Goal: Communication & Community: Answer question/provide support

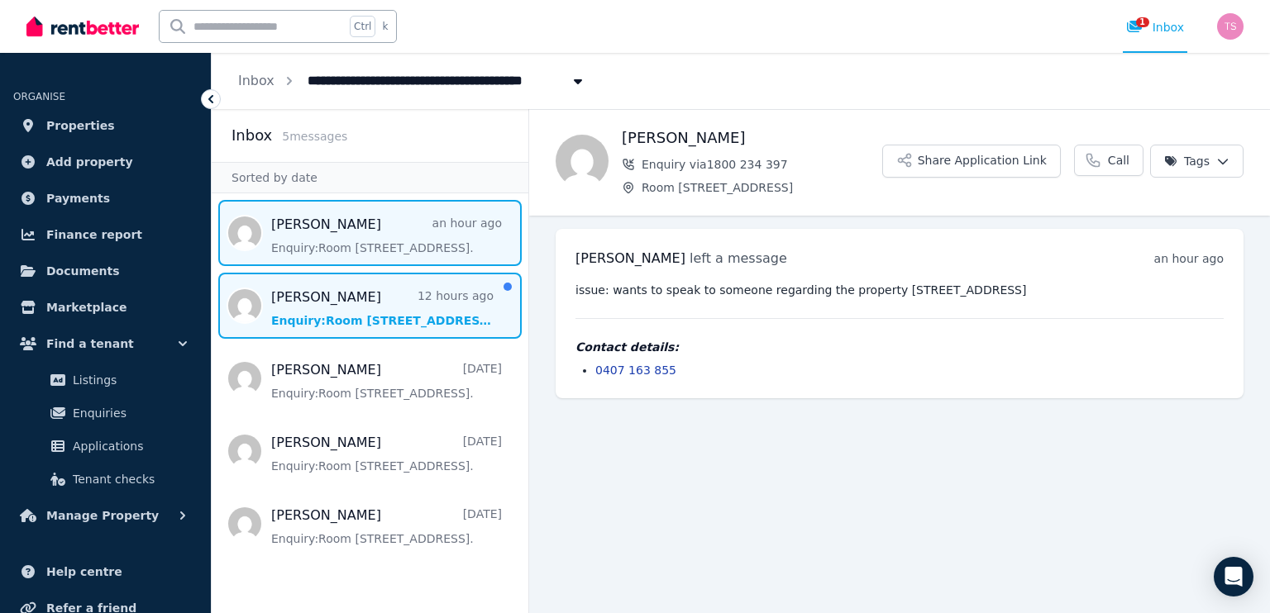
click at [396, 307] on span "Message list" at bounding box center [370, 306] width 317 height 66
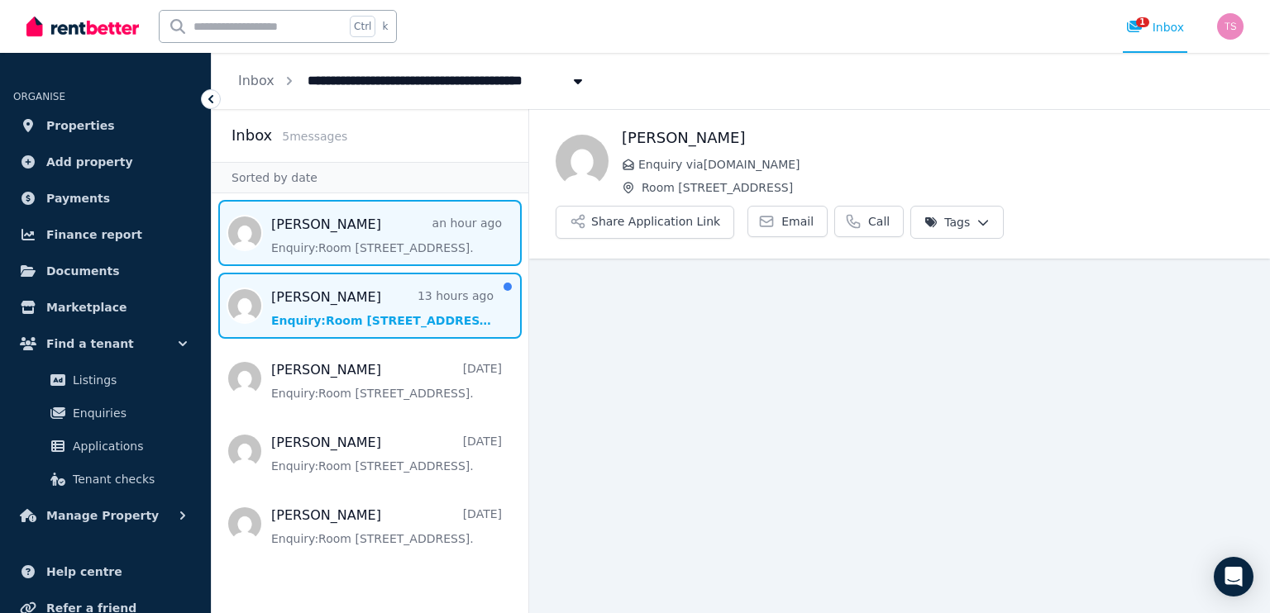
click at [370, 248] on span "Message list" at bounding box center [370, 233] width 317 height 66
